Goal: Task Accomplishment & Management: Manage account settings

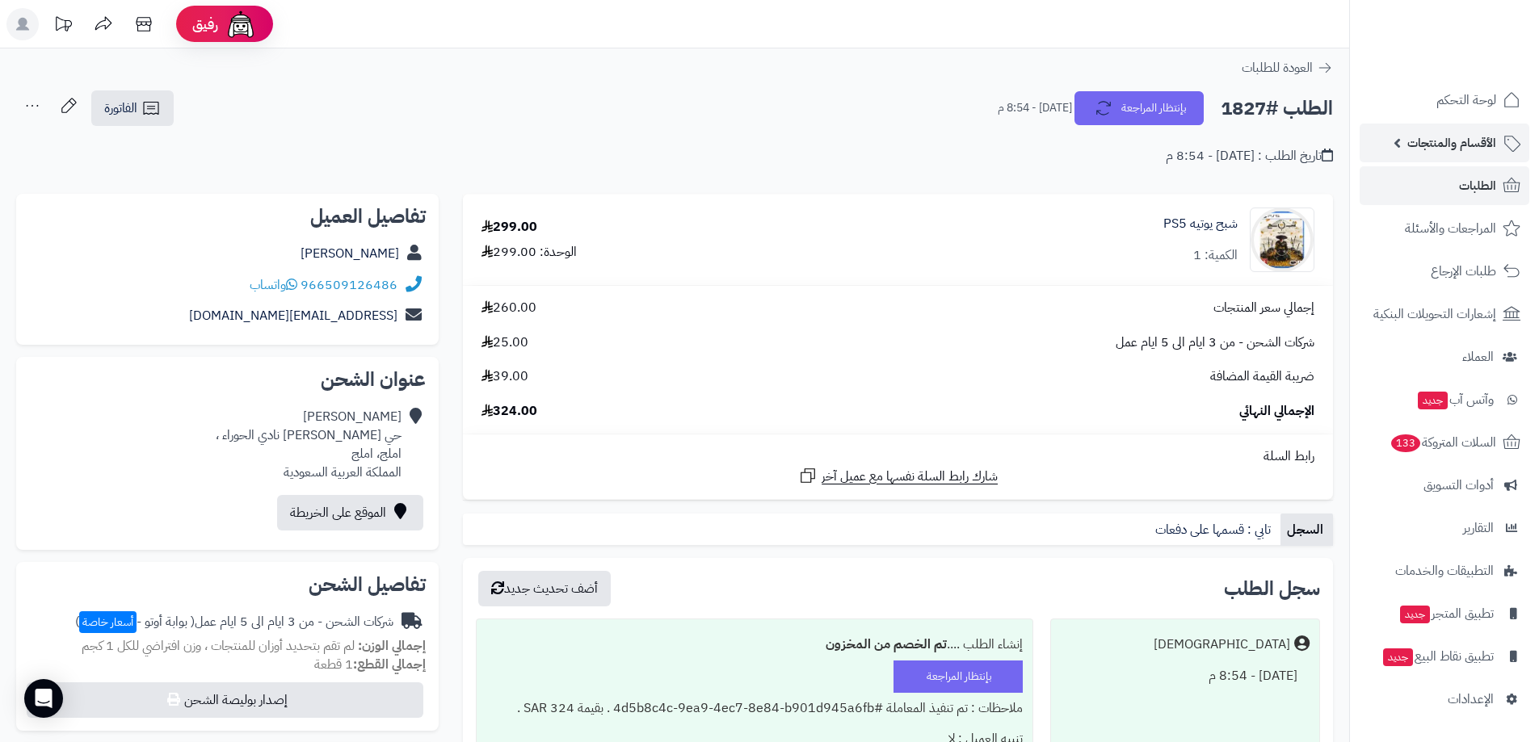
click at [1406, 133] on link "الأقسام والمنتجات" at bounding box center [1445, 143] width 170 height 39
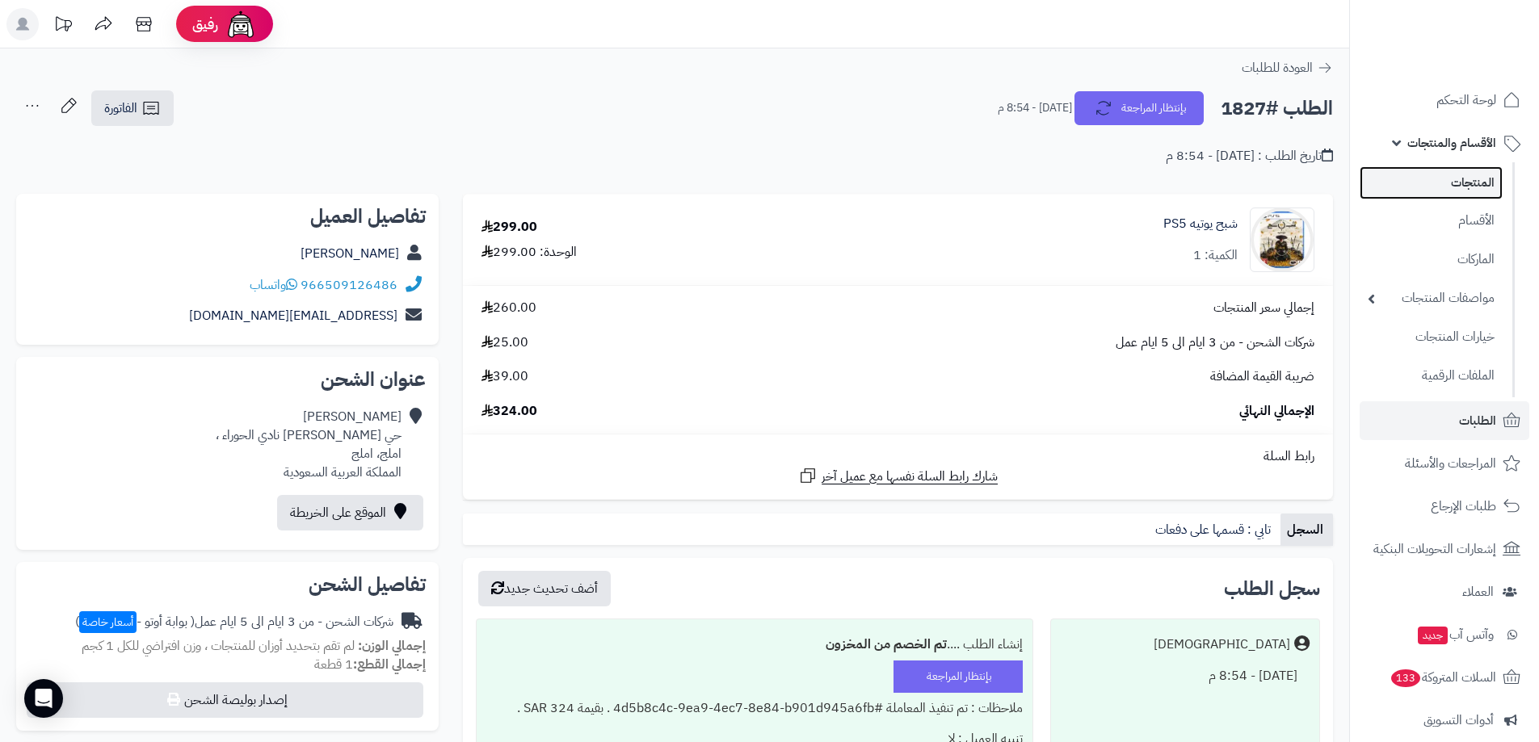
click at [1448, 196] on link "المنتجات" at bounding box center [1431, 182] width 143 height 33
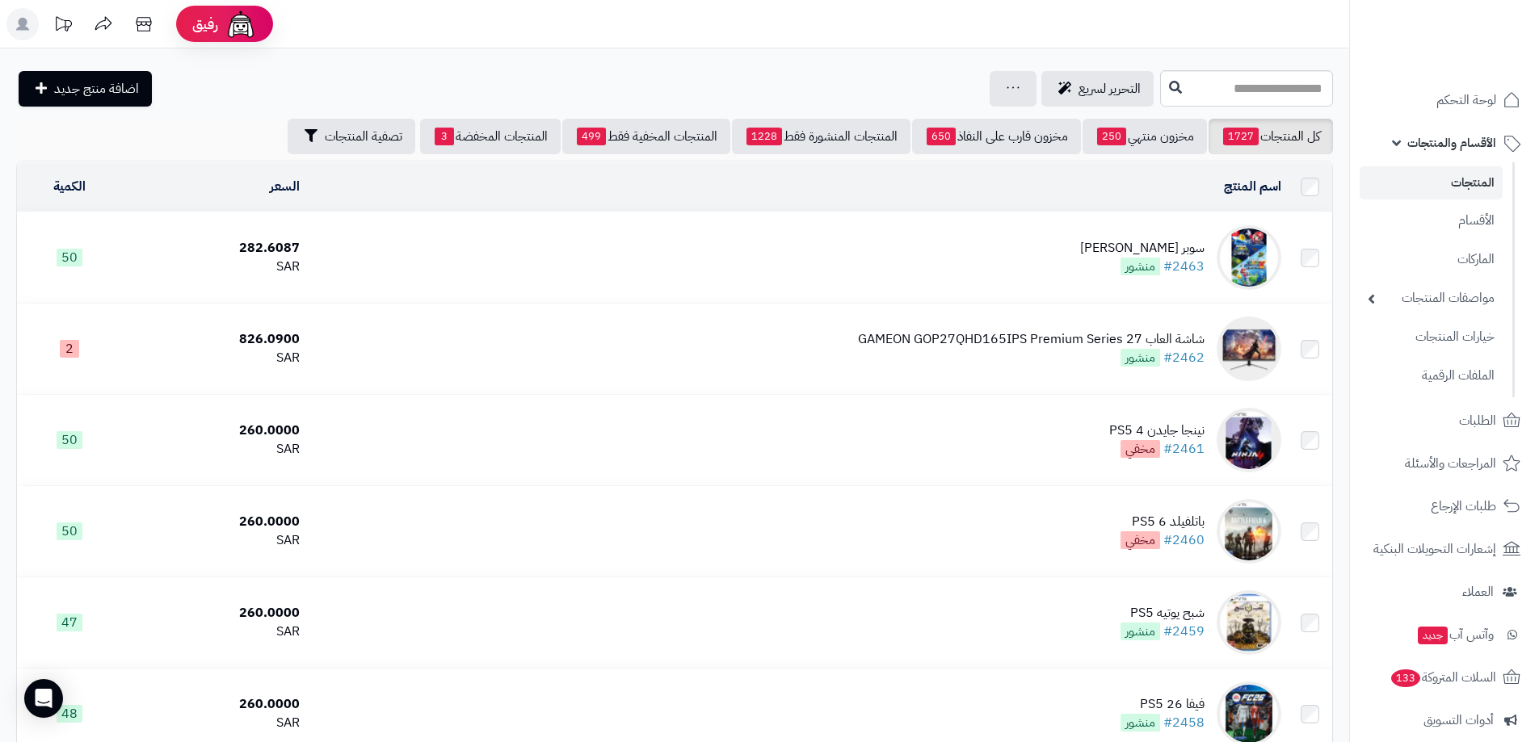
click at [1427, 137] on span "الأقسام والمنتجات" at bounding box center [1451, 143] width 89 height 23
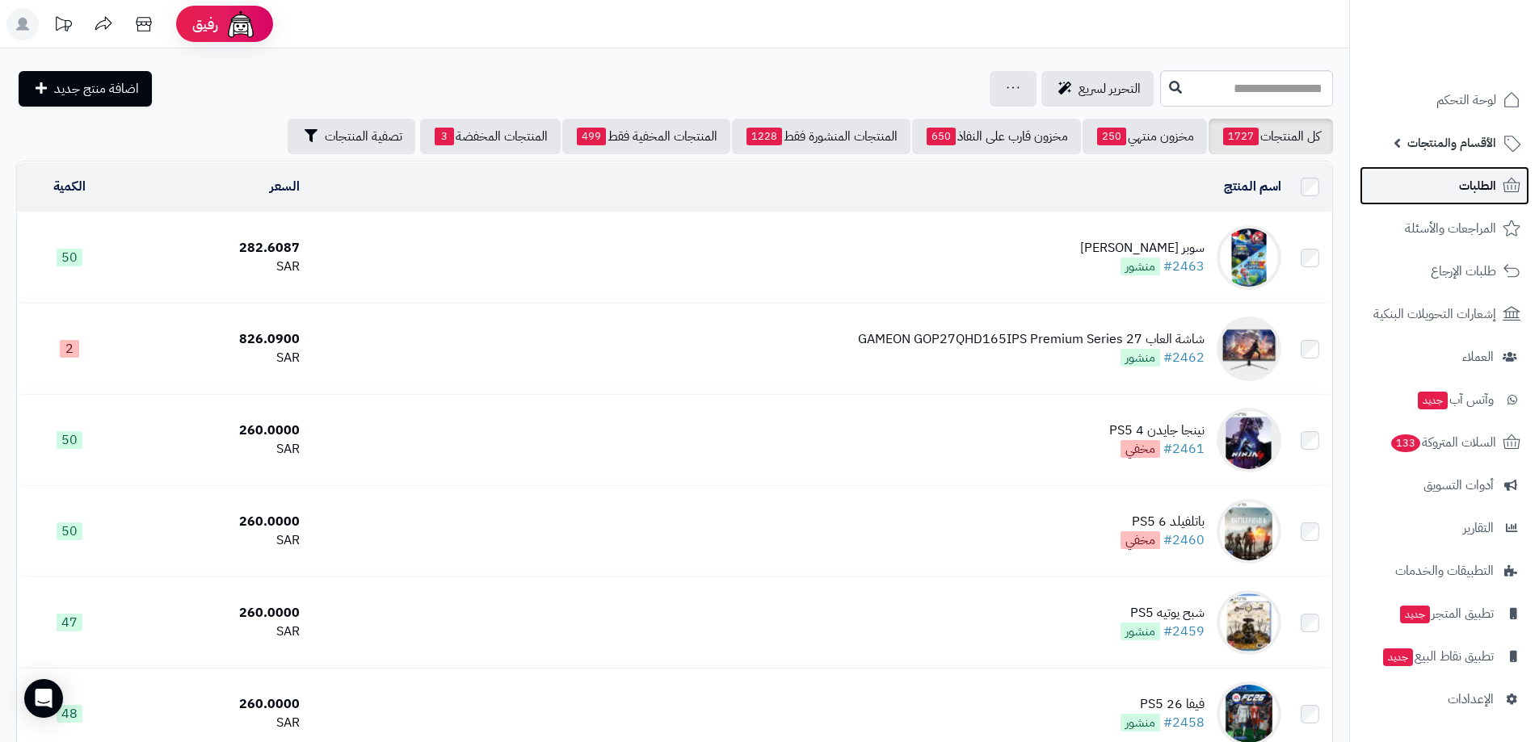
click at [1444, 187] on link "الطلبات" at bounding box center [1445, 185] width 170 height 39
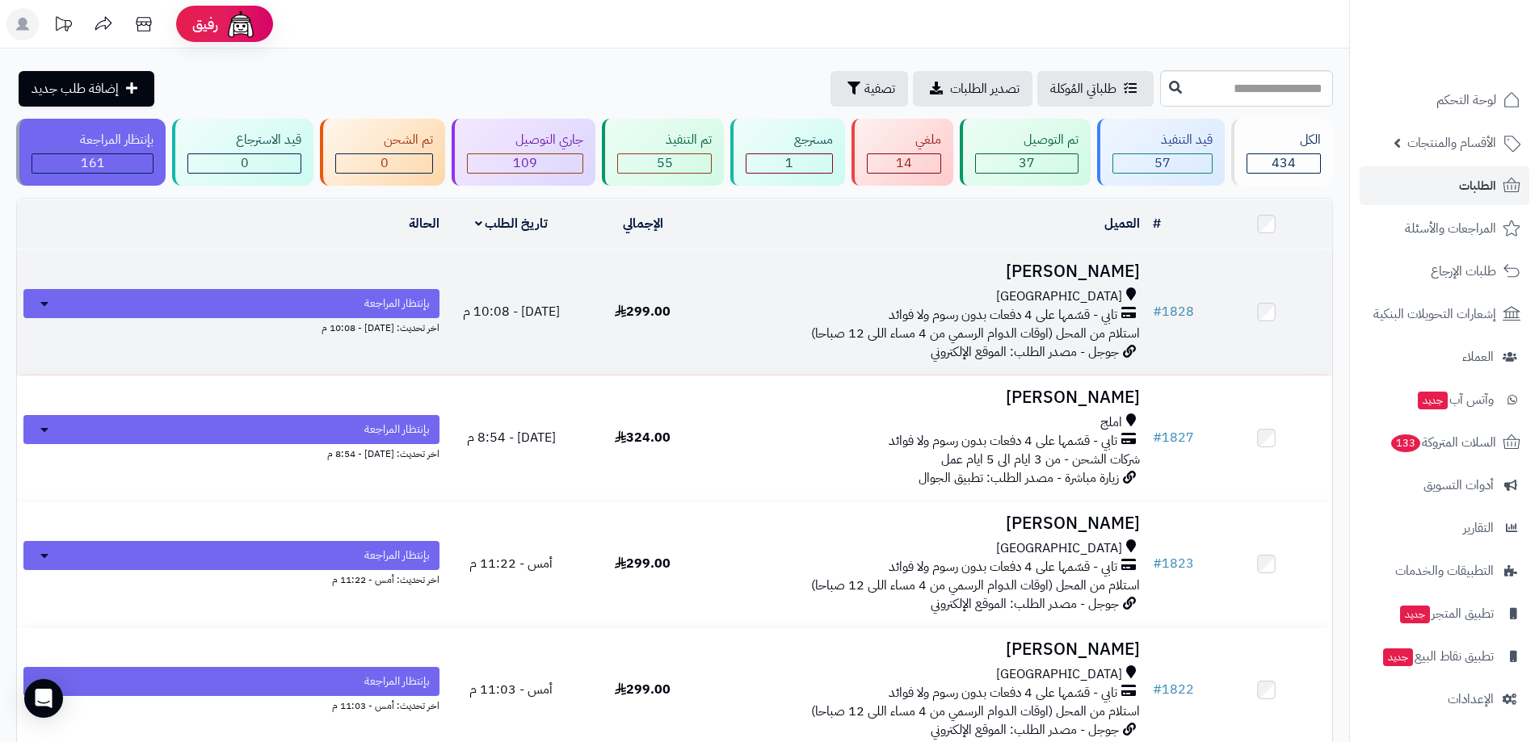
click at [827, 288] on div "[GEOGRAPHIC_DATA]" at bounding box center [927, 297] width 425 height 19
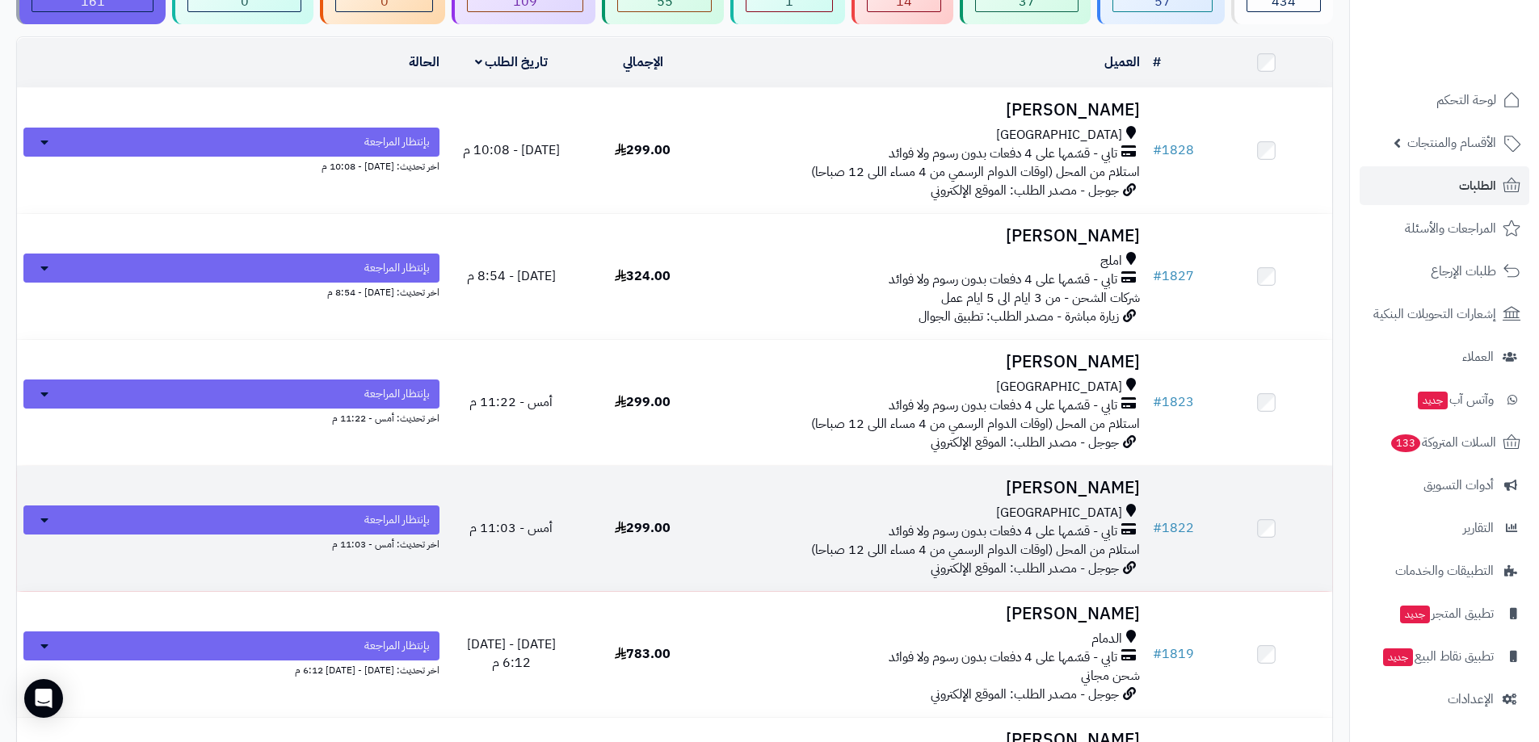
scroll to position [323, 0]
